Goal: Find specific page/section

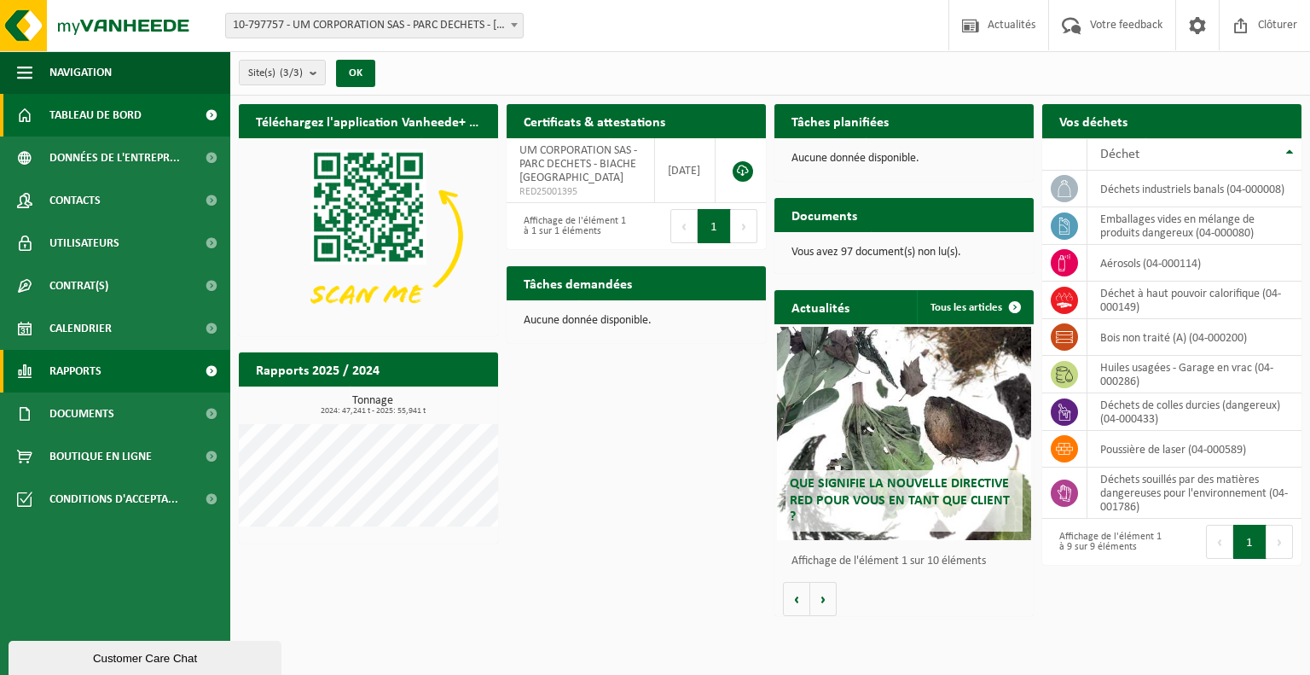
click at [98, 374] on span "Rapports" at bounding box center [75, 371] width 52 height 43
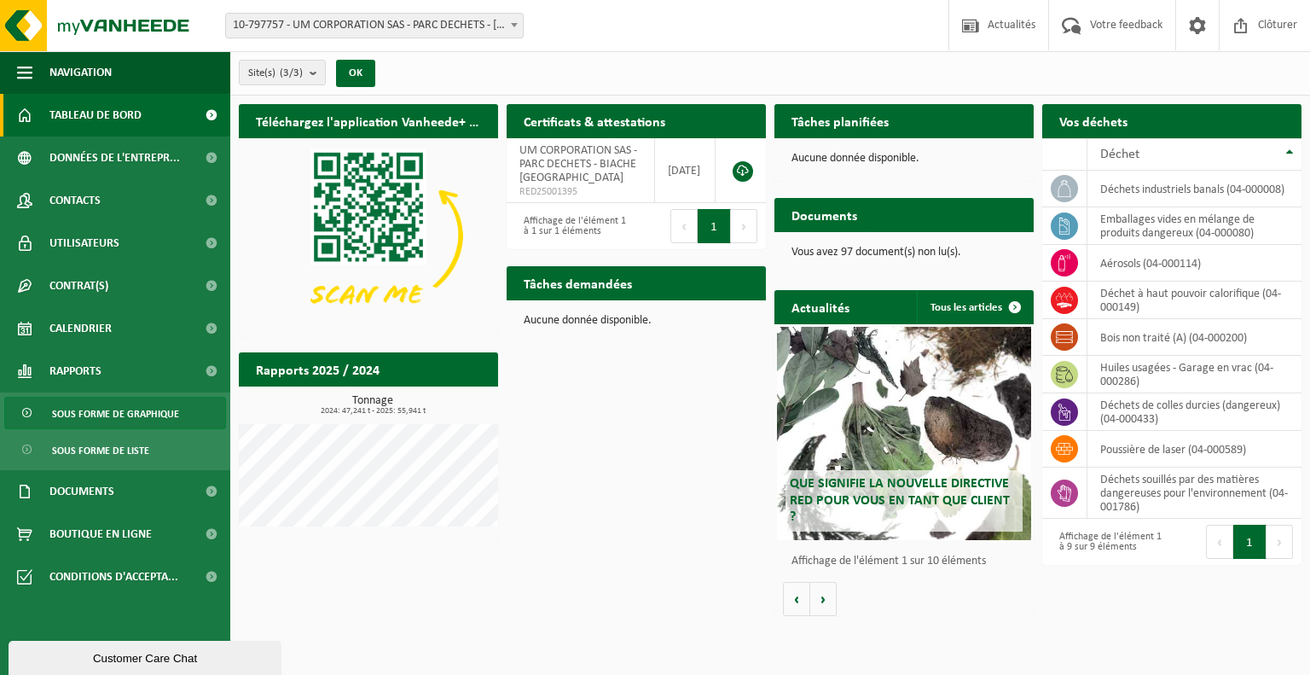
click at [111, 419] on span "Sous forme de graphique" at bounding box center [115, 414] width 127 height 32
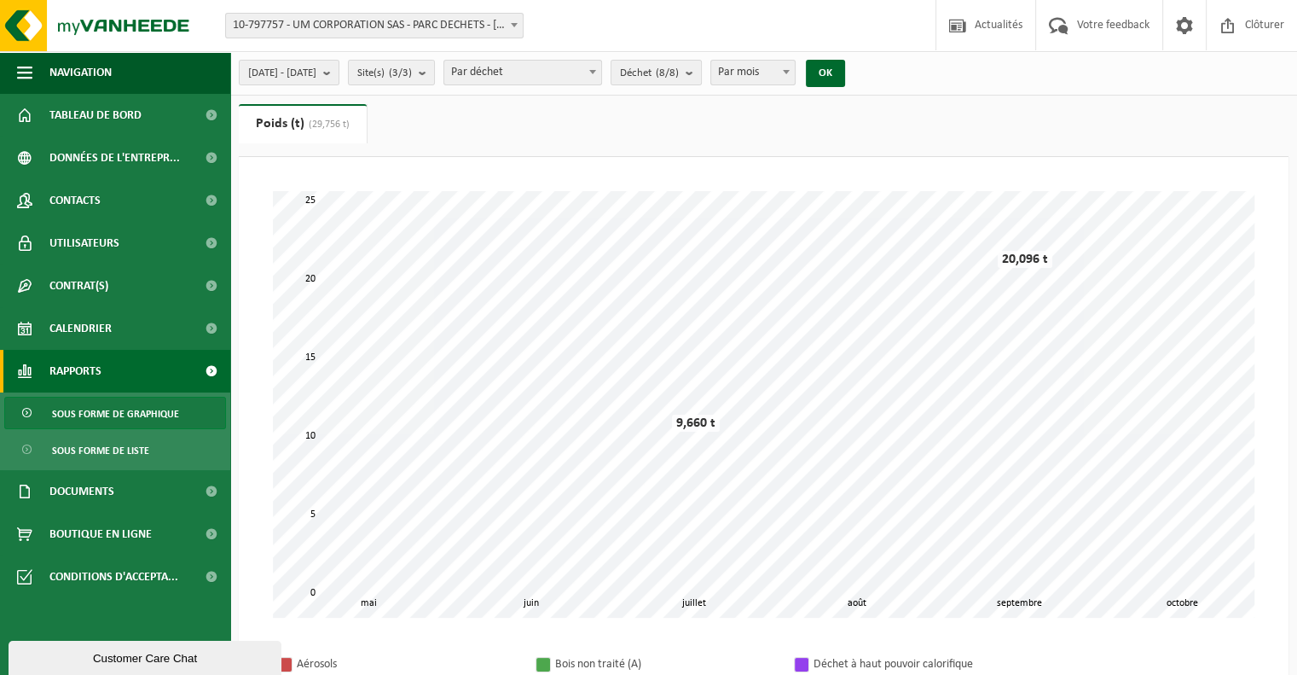
scroll to position [85, 0]
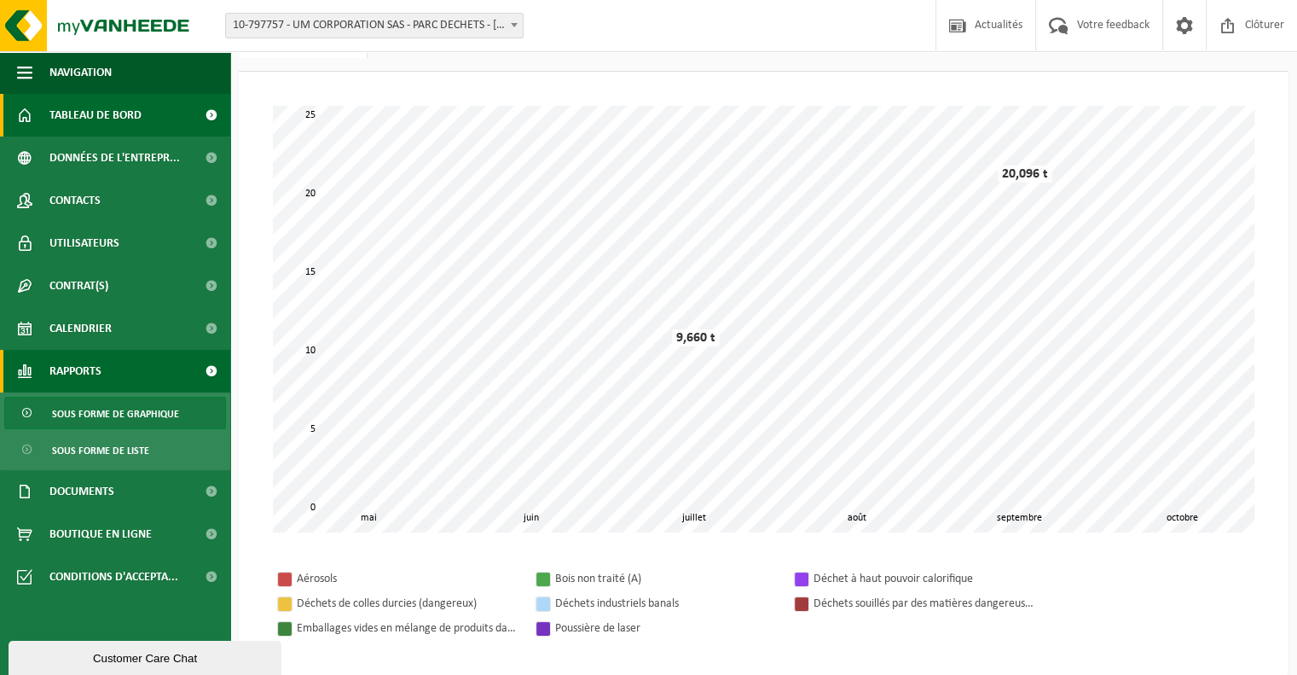
click at [72, 131] on span "Tableau de bord" at bounding box center [95, 115] width 92 height 43
